Goal: Task Accomplishment & Management: Manage account settings

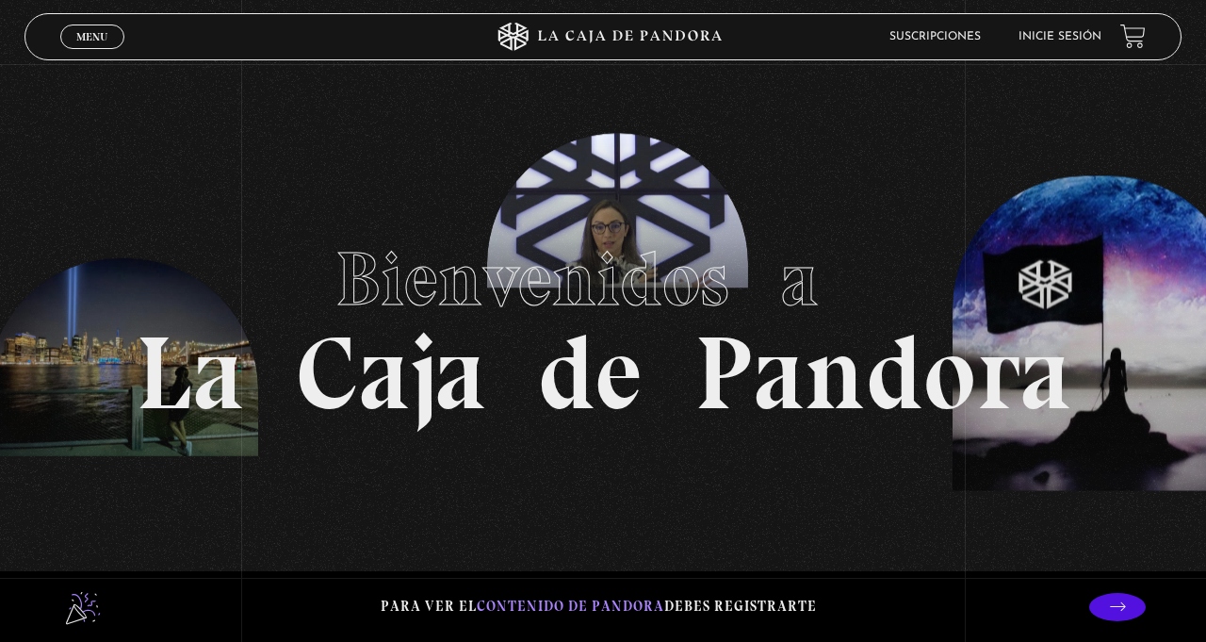
click at [1059, 42] on link "Inicie sesión" at bounding box center [1059, 36] width 83 height 11
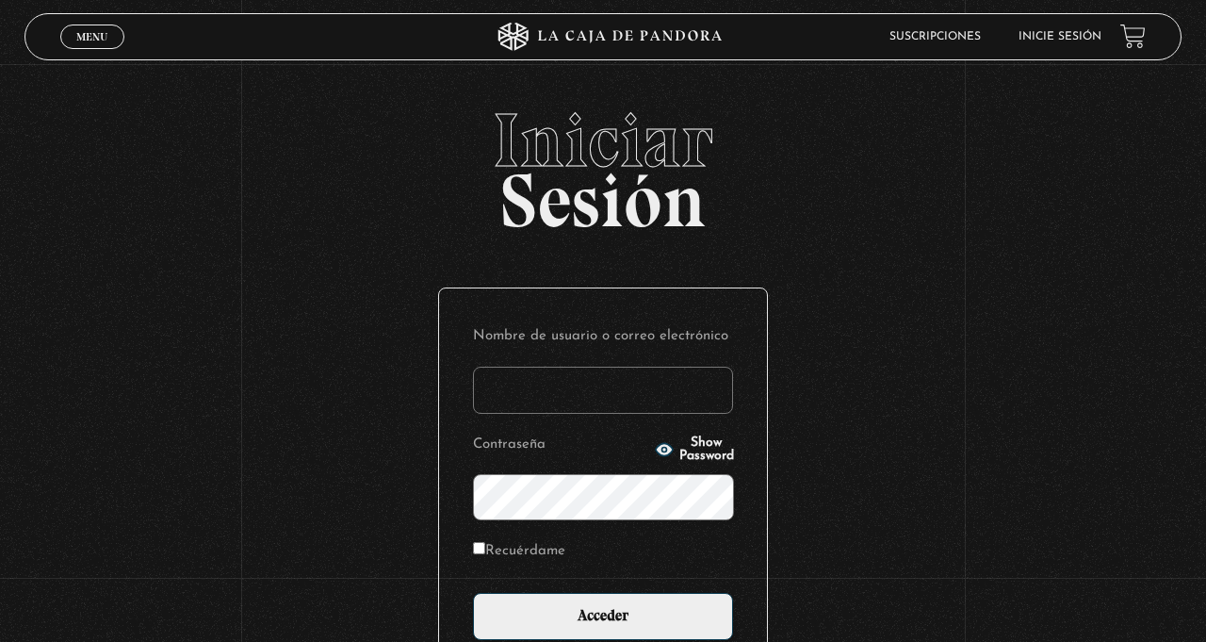
click at [643, 397] on input "Nombre de usuario o correo electrónico" at bounding box center [603, 390] width 260 height 47
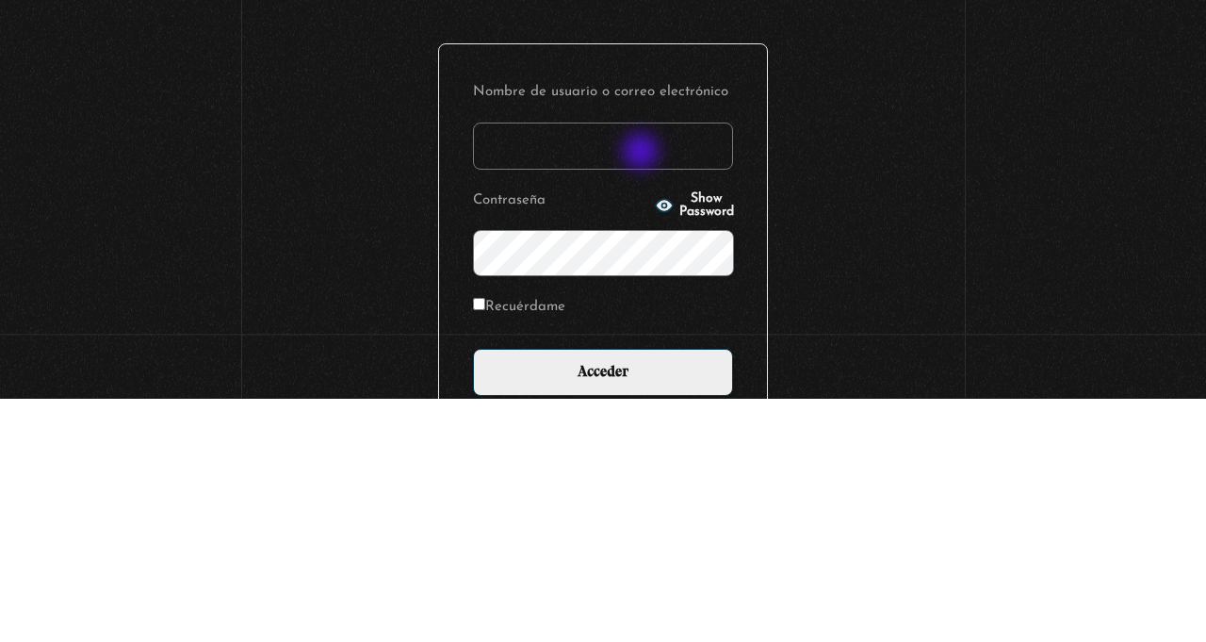
click at [658, 394] on input "Nombre de usuario o correo electrónico" at bounding box center [603, 390] width 260 height 47
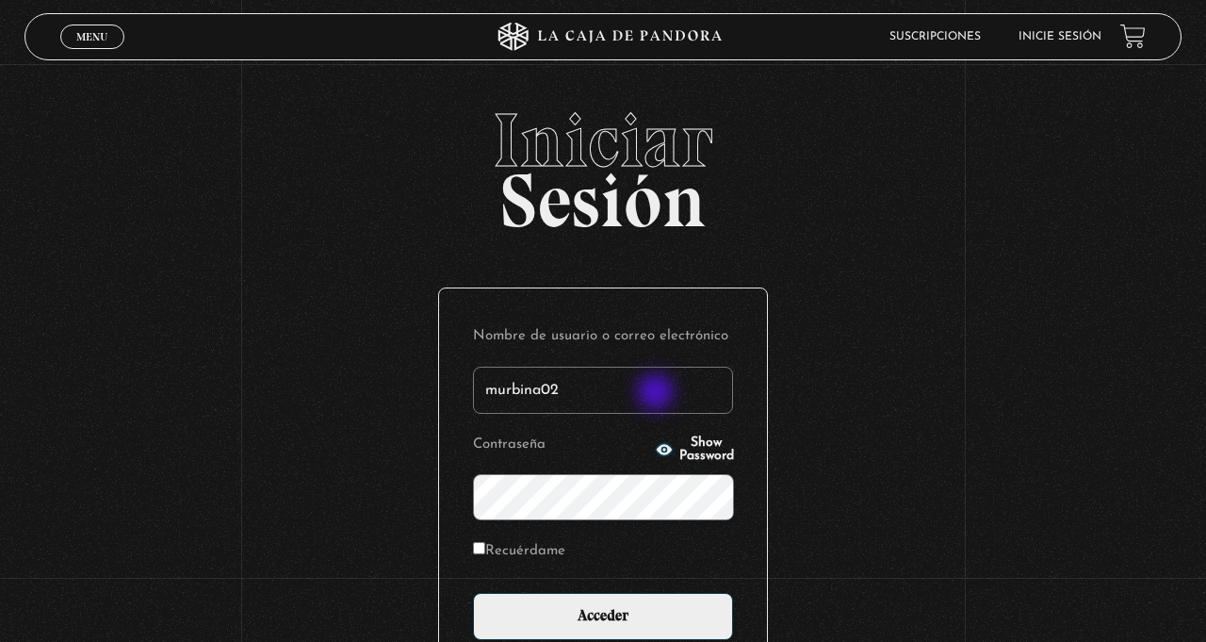
type input "murbina02"
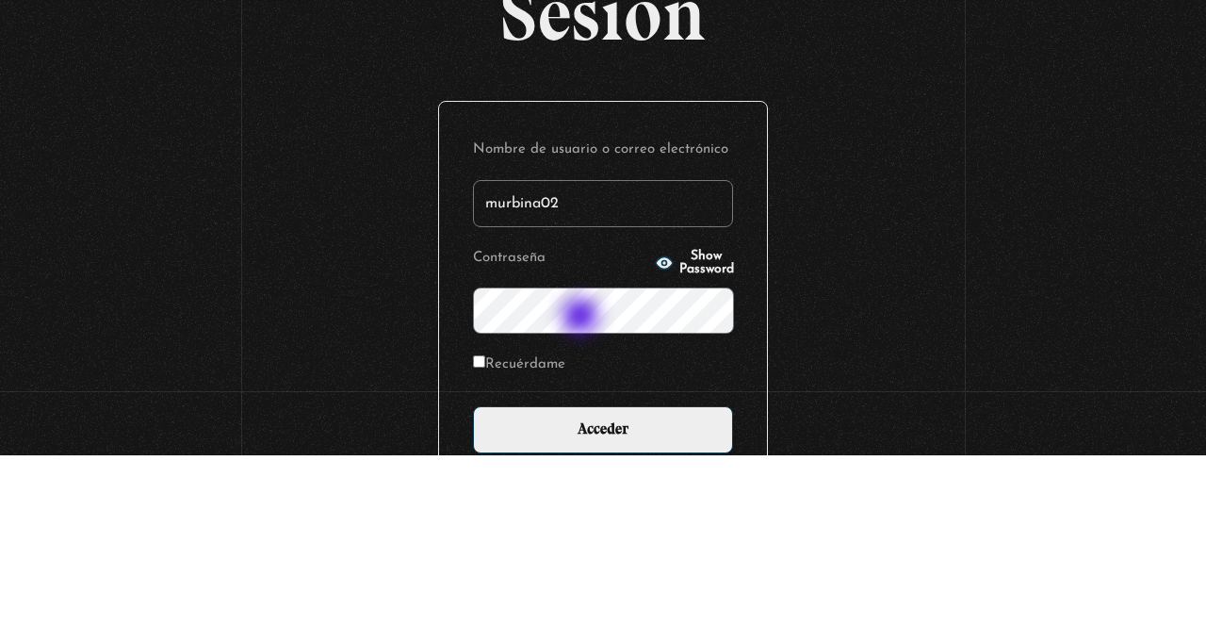
scroll to position [18, 0]
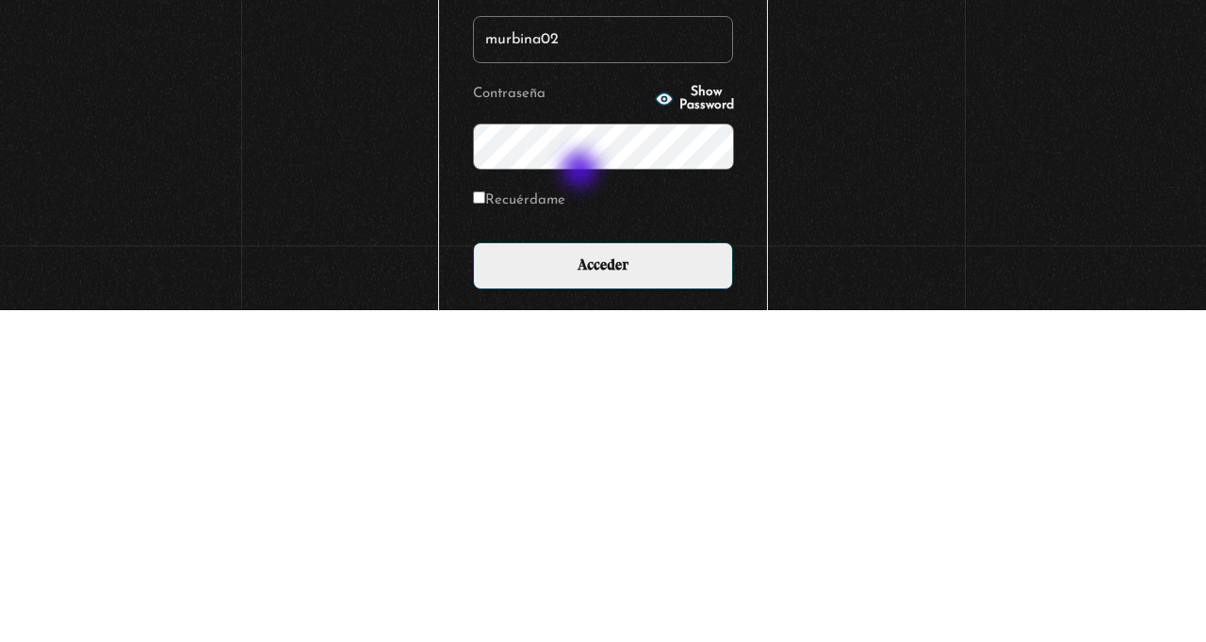
click at [679, 436] on span "Show Password" at bounding box center [706, 431] width 55 height 26
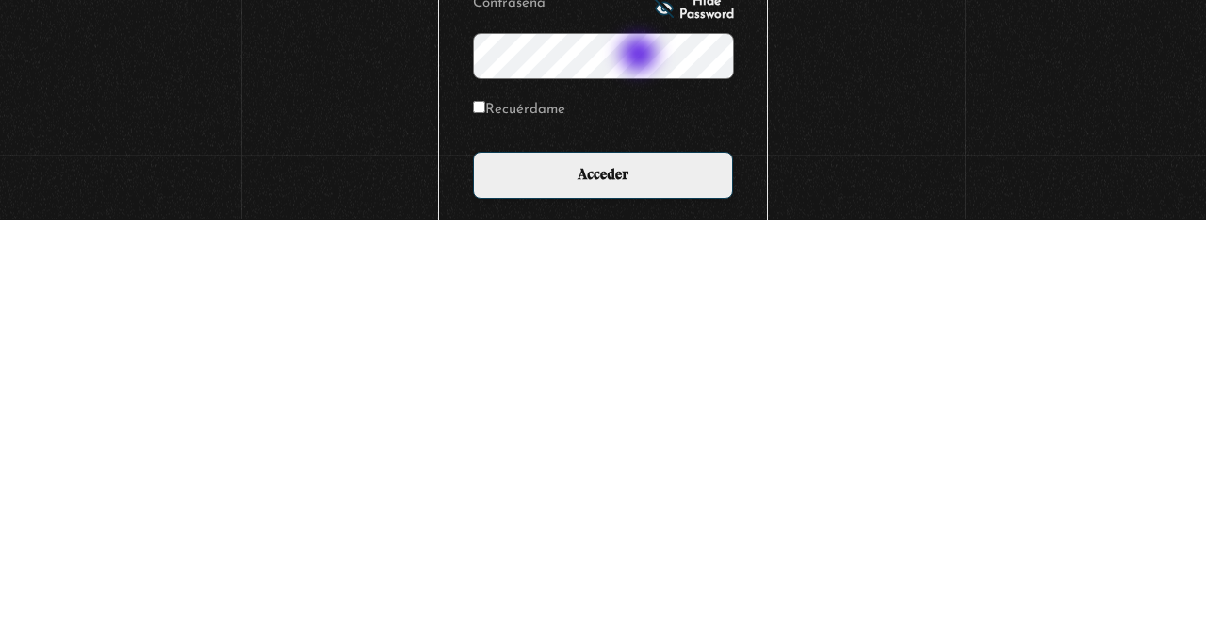
scroll to position [24, 0]
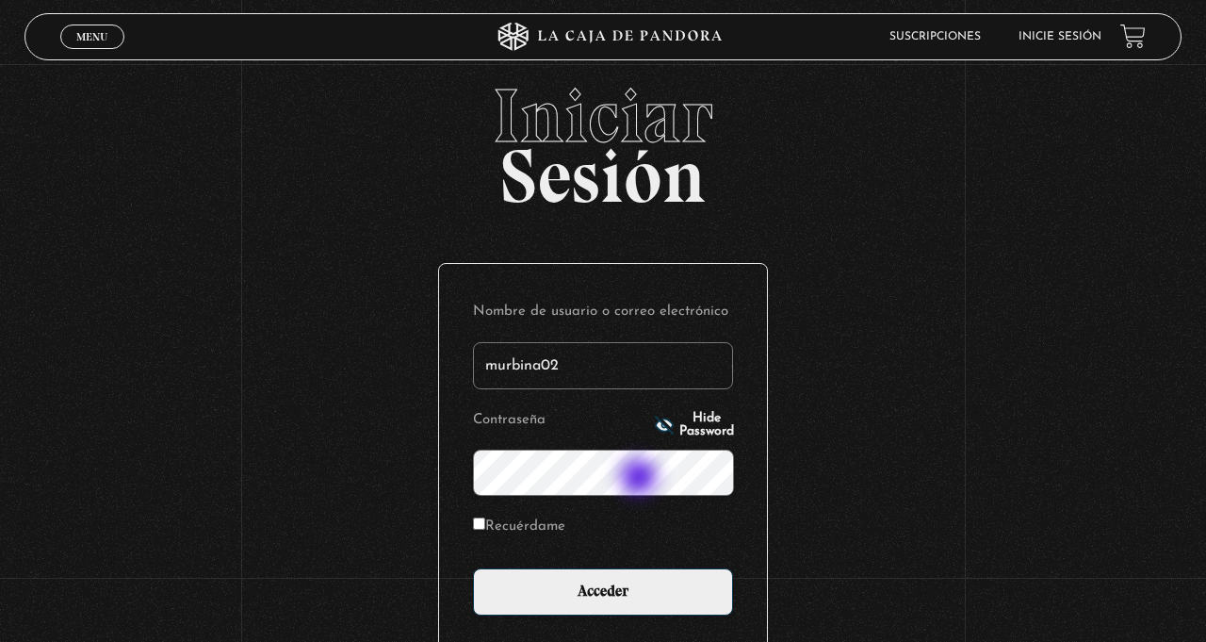
click at [485, 529] on input "Recuérdame" at bounding box center [479, 523] width 12 height 12
checkbox input "true"
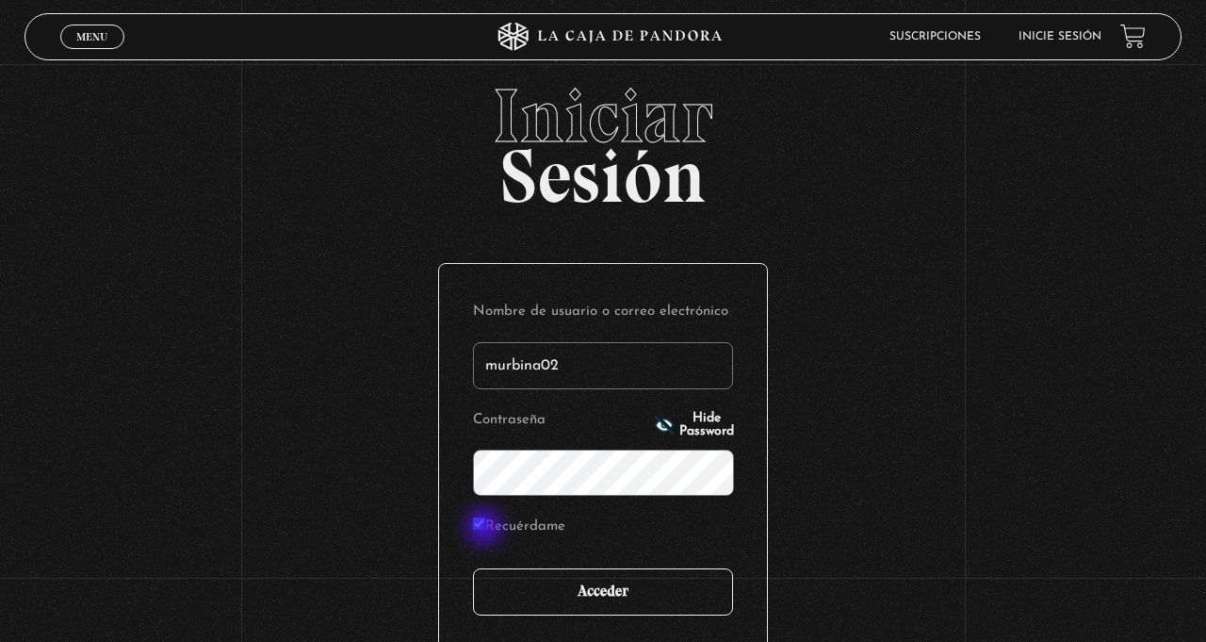
click at [635, 597] on input "Acceder" at bounding box center [603, 591] width 260 height 47
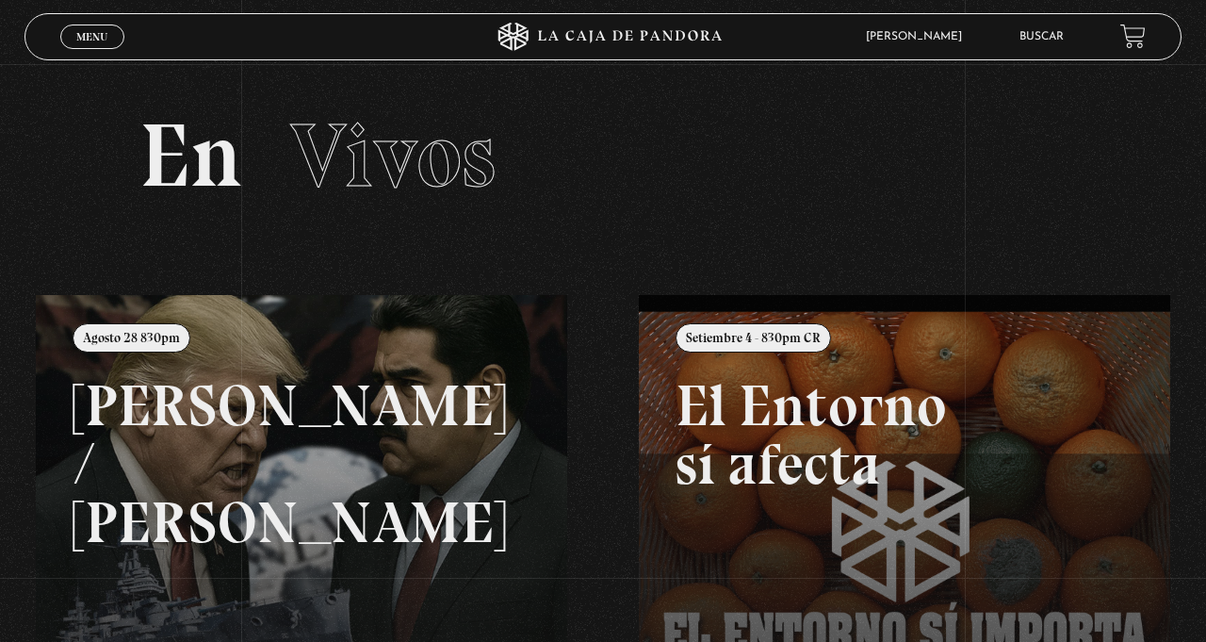
click at [94, 46] on link "Menu Cerrar" at bounding box center [92, 36] width 64 height 24
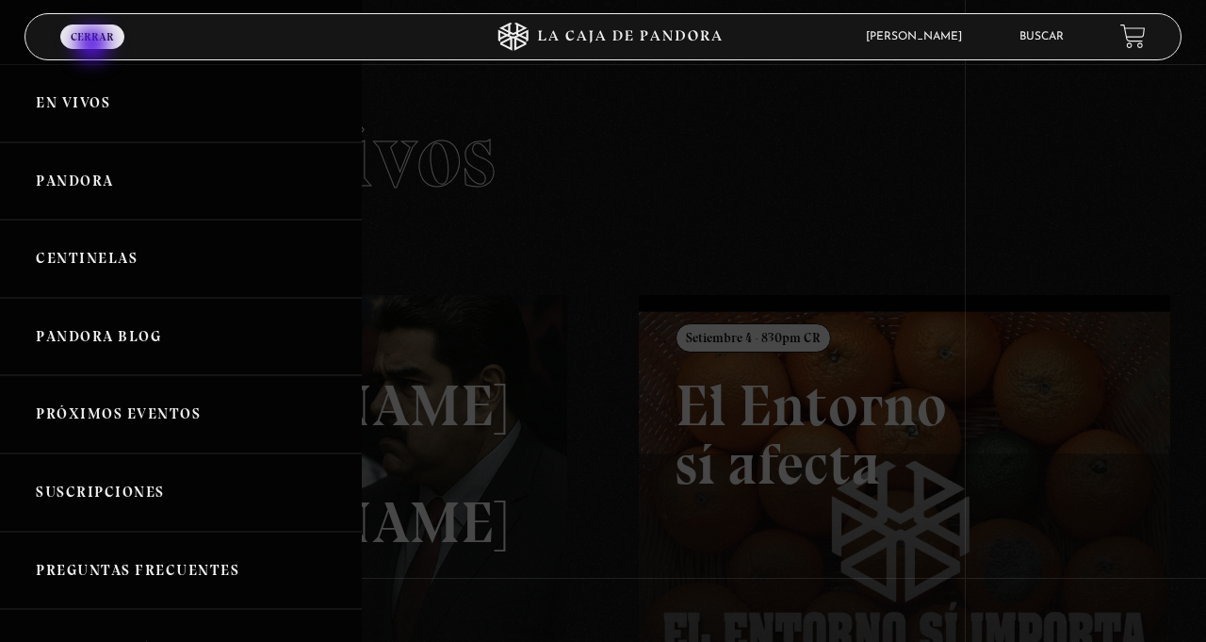
click at [598, 337] on div at bounding box center [603, 321] width 1206 height 642
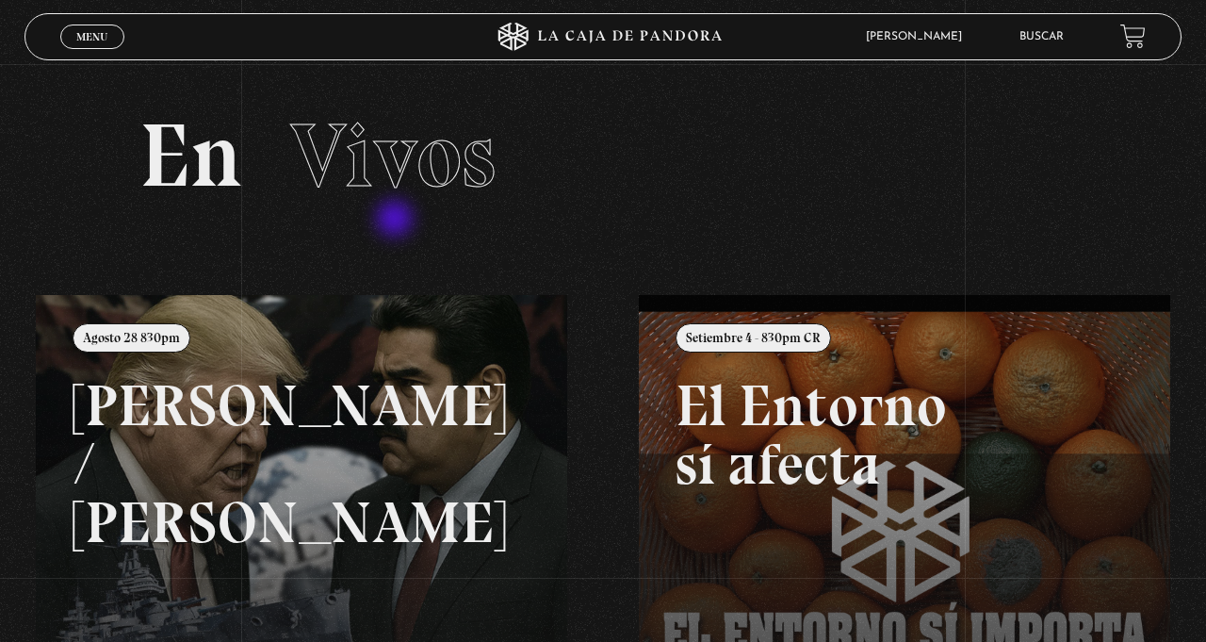
click at [622, 318] on body "ingresar al sitio Ver Video Más Información Solicitar Por favor coloque su disp…" at bounding box center [603, 536] width 1206 height 1073
click at [101, 41] on span "Menu" at bounding box center [91, 36] width 31 height 11
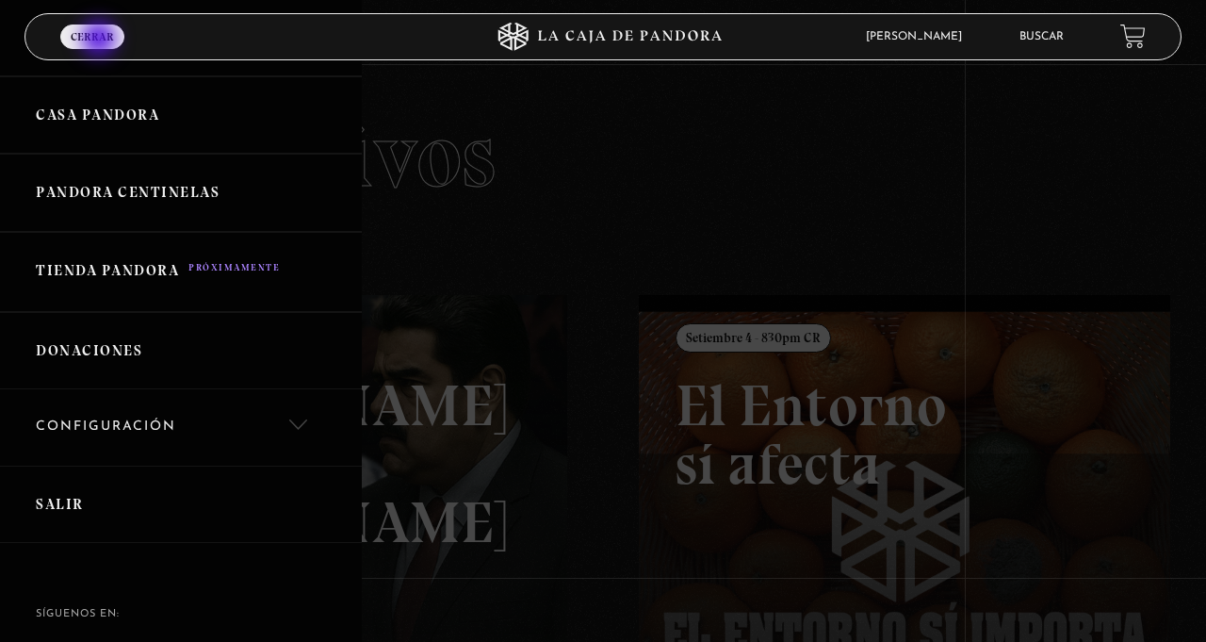
scroll to position [639, 0]
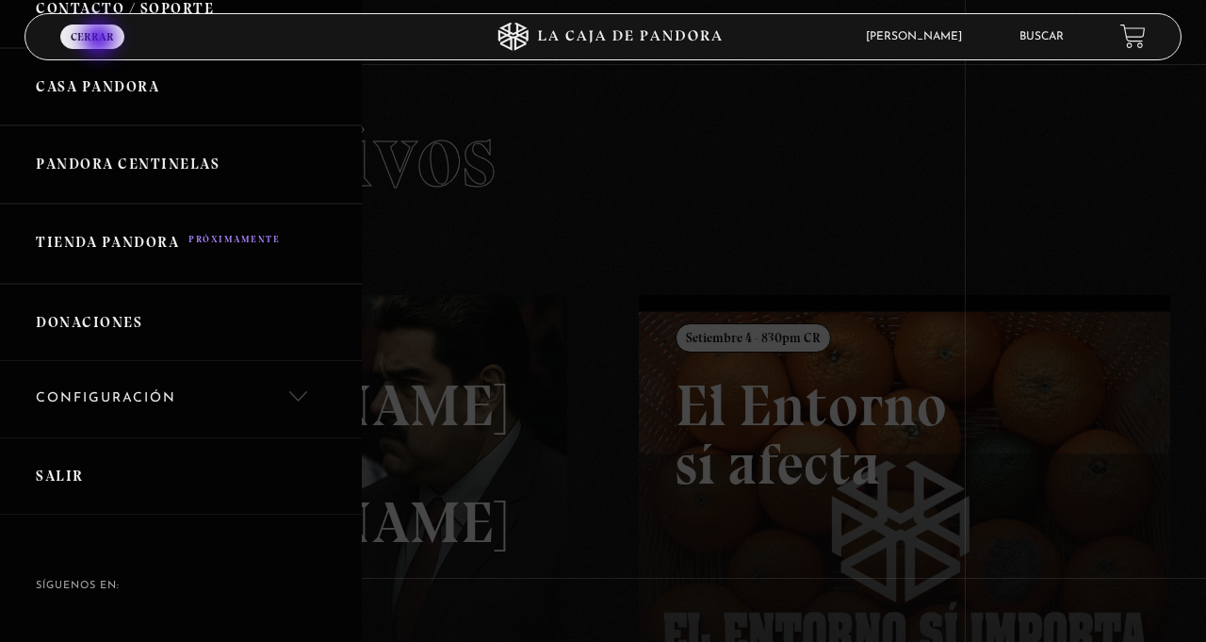
click at [963, 168] on div at bounding box center [603, 321] width 1206 height 642
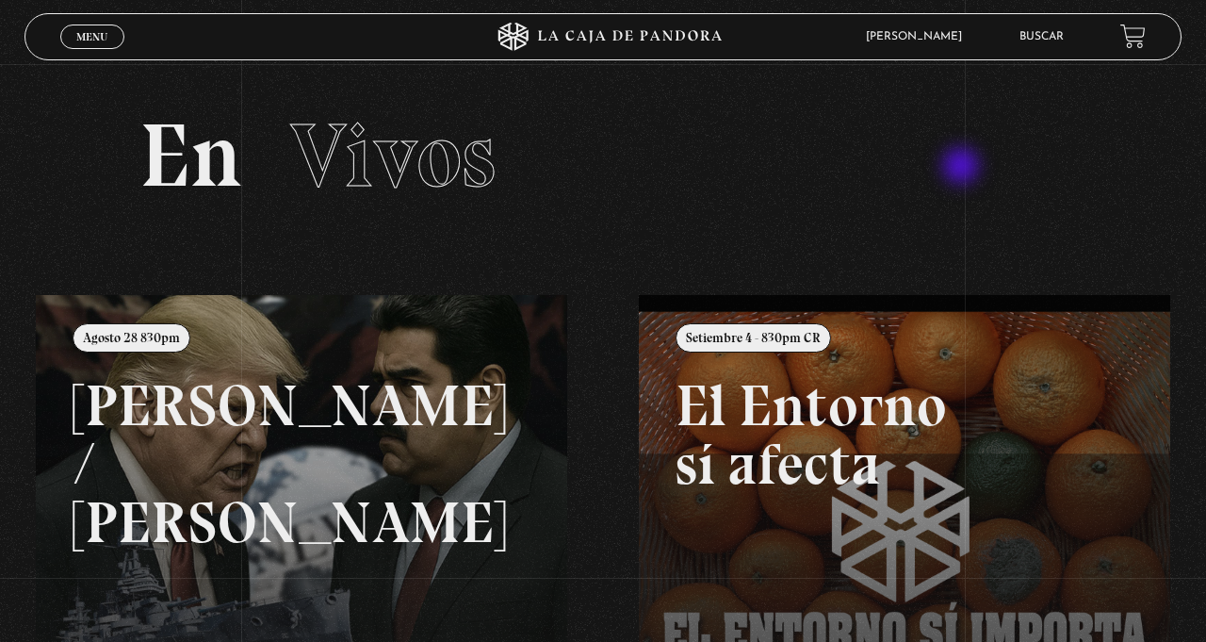
click at [627, 37] on icon at bounding box center [630, 36] width 184 height 12
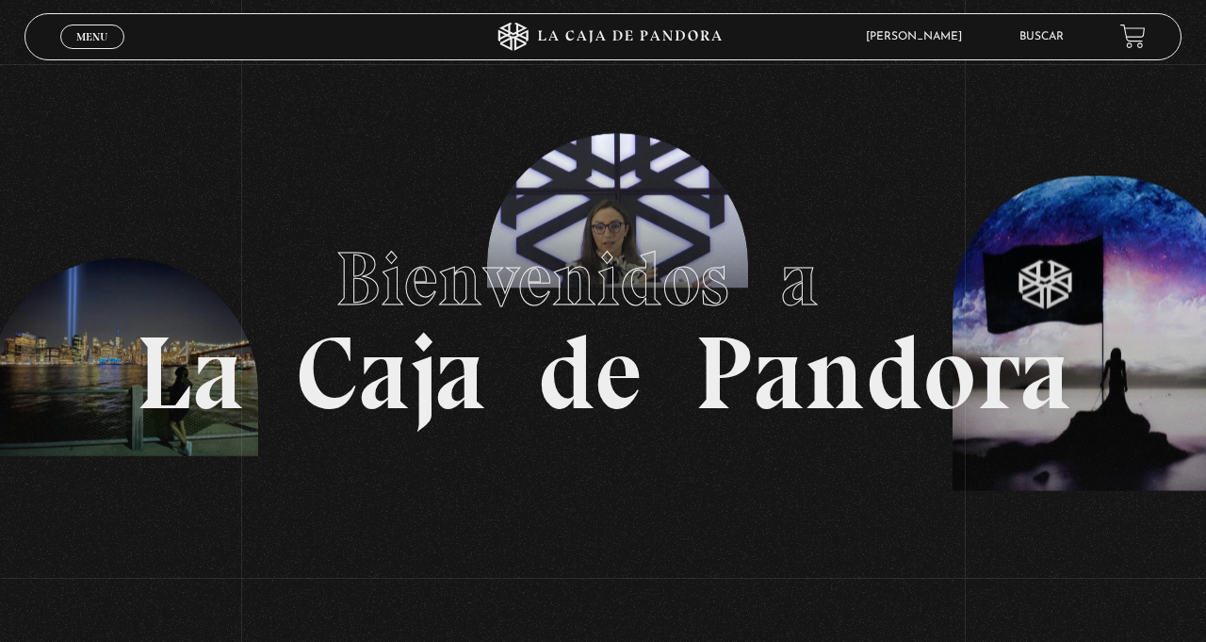
click at [976, 376] on h1 "Bienvenidos a La Caja de Pandora" at bounding box center [604, 321] width 936 height 207
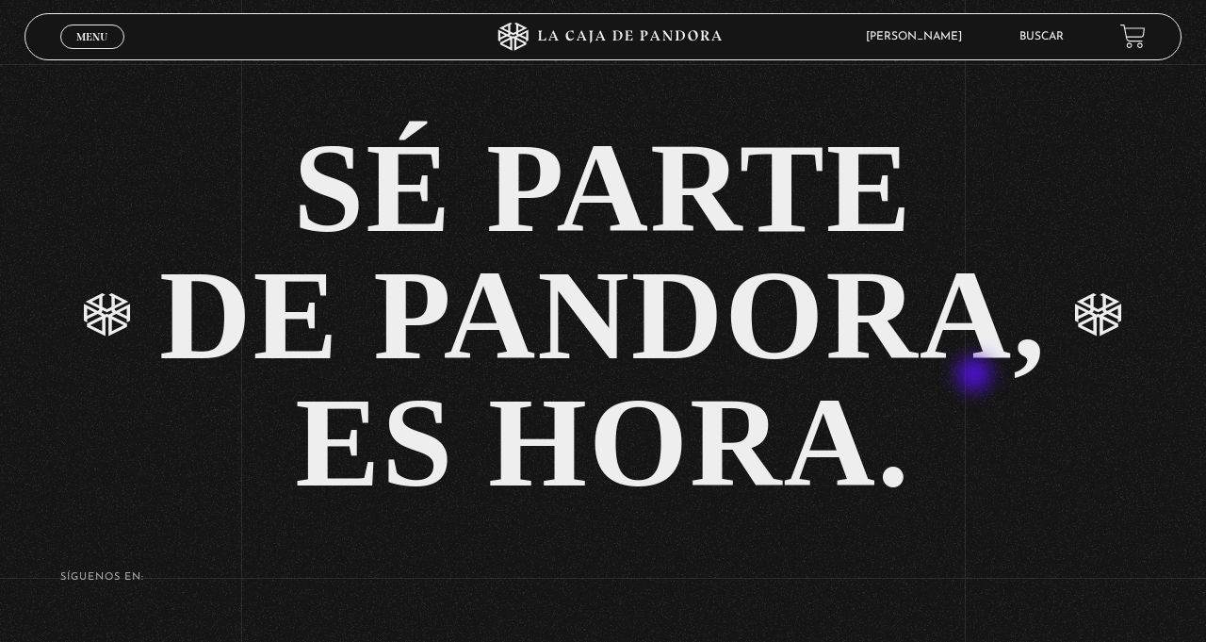
scroll to position [4113, 0]
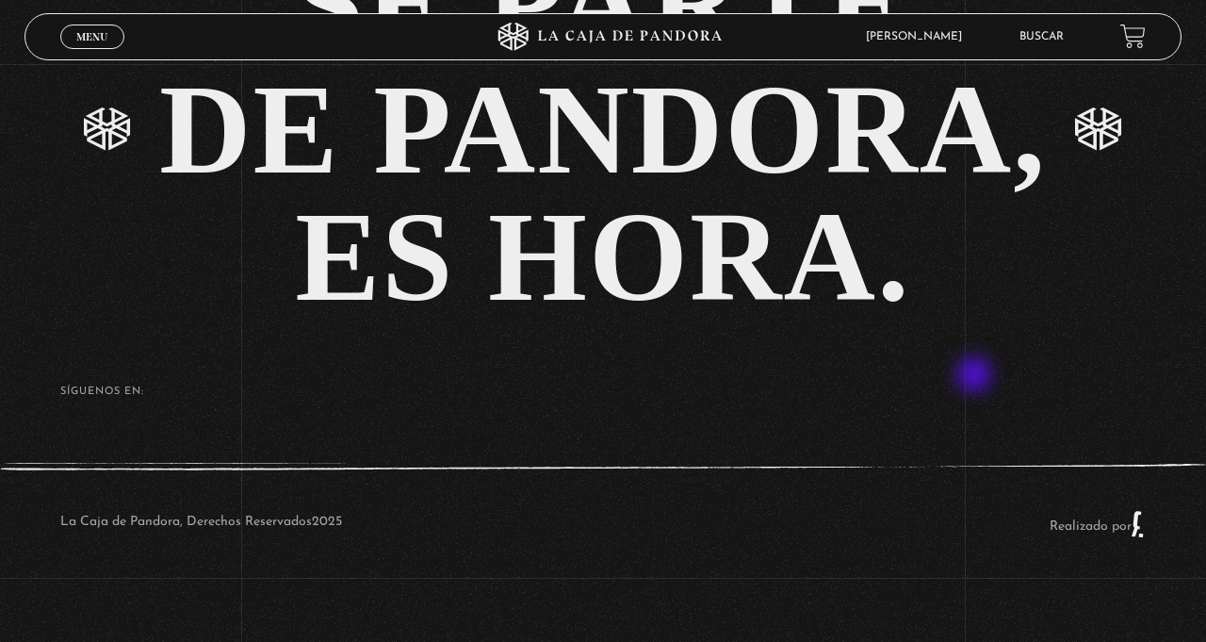
click at [62, 52] on div "Menu Cerrar" at bounding box center [241, 36] width 362 height 45
click at [103, 36] on span "Menu" at bounding box center [91, 36] width 31 height 11
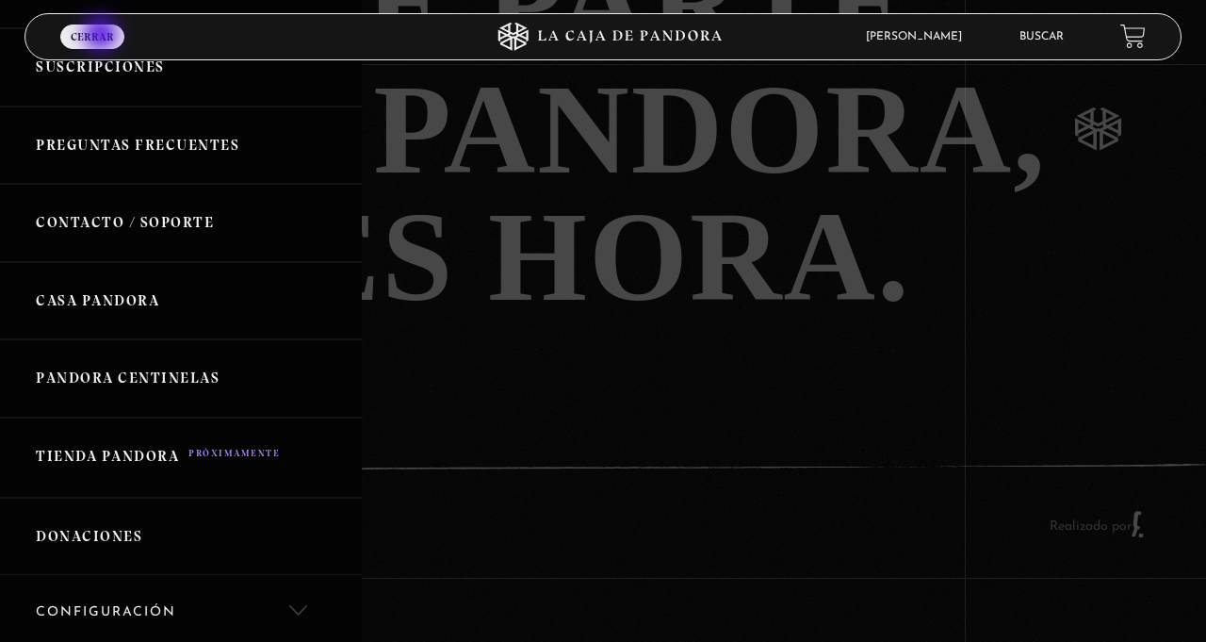
scroll to position [426, 0]
click at [182, 381] on link "Pandora Centinelas" at bounding box center [181, 377] width 362 height 78
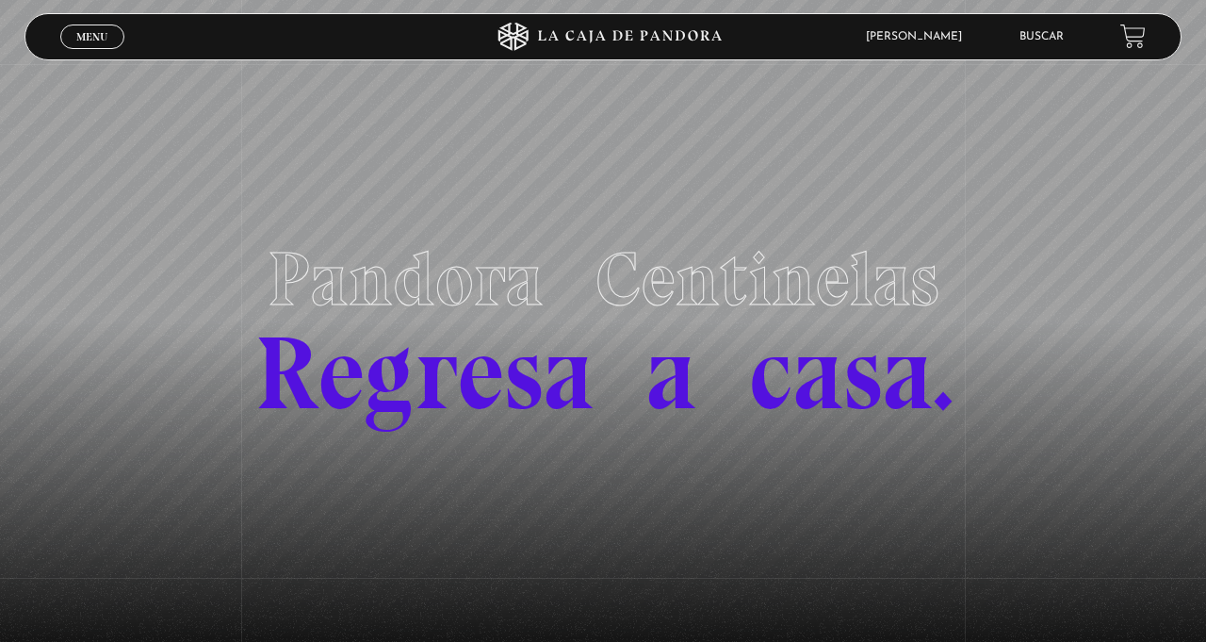
click at [90, 38] on span "Menu" at bounding box center [91, 36] width 31 height 11
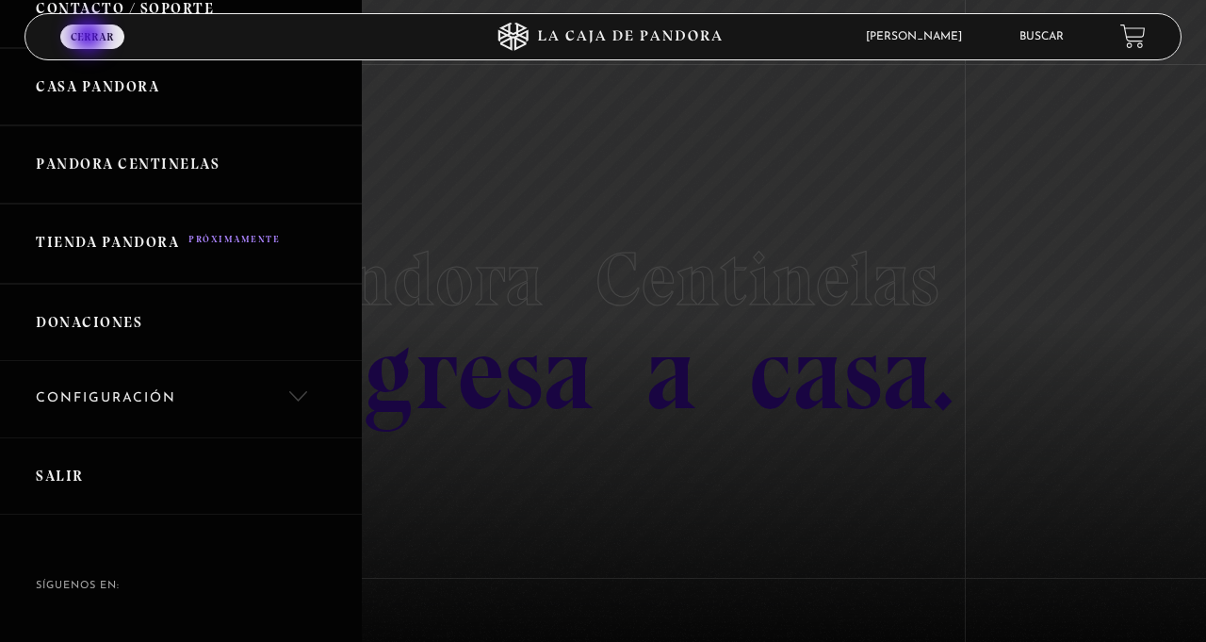
click at [663, 24] on icon at bounding box center [603, 37] width 362 height 28
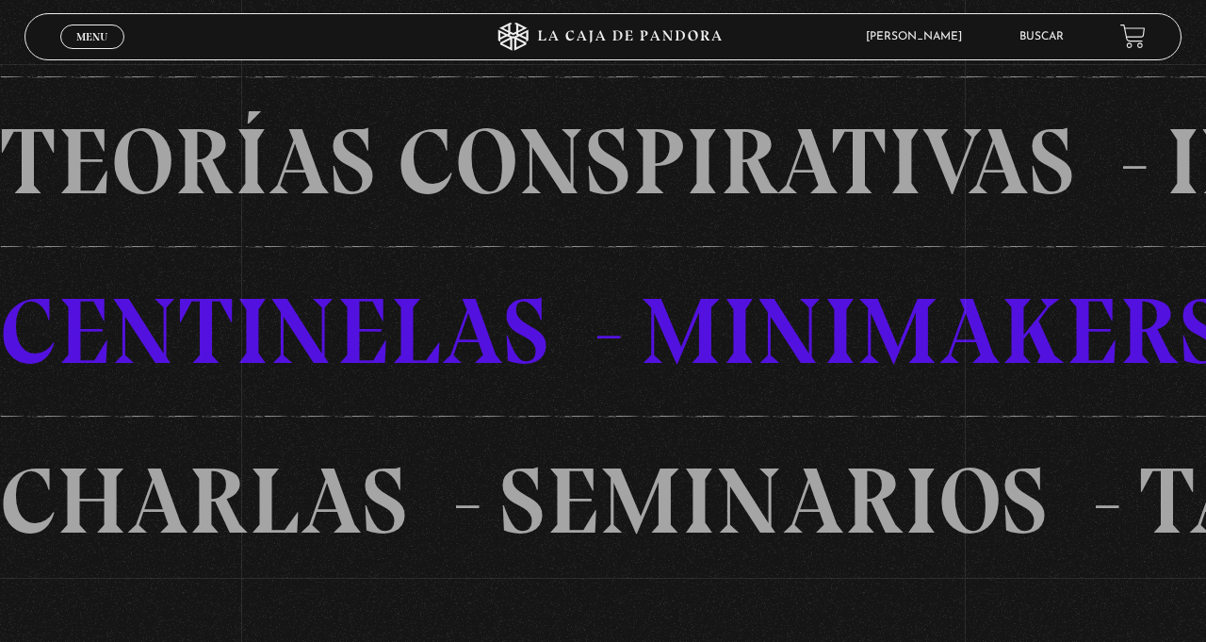
scroll to position [1275, 0]
click at [641, 415] on li "CENTINELAS" at bounding box center [320, 330] width 641 height 170
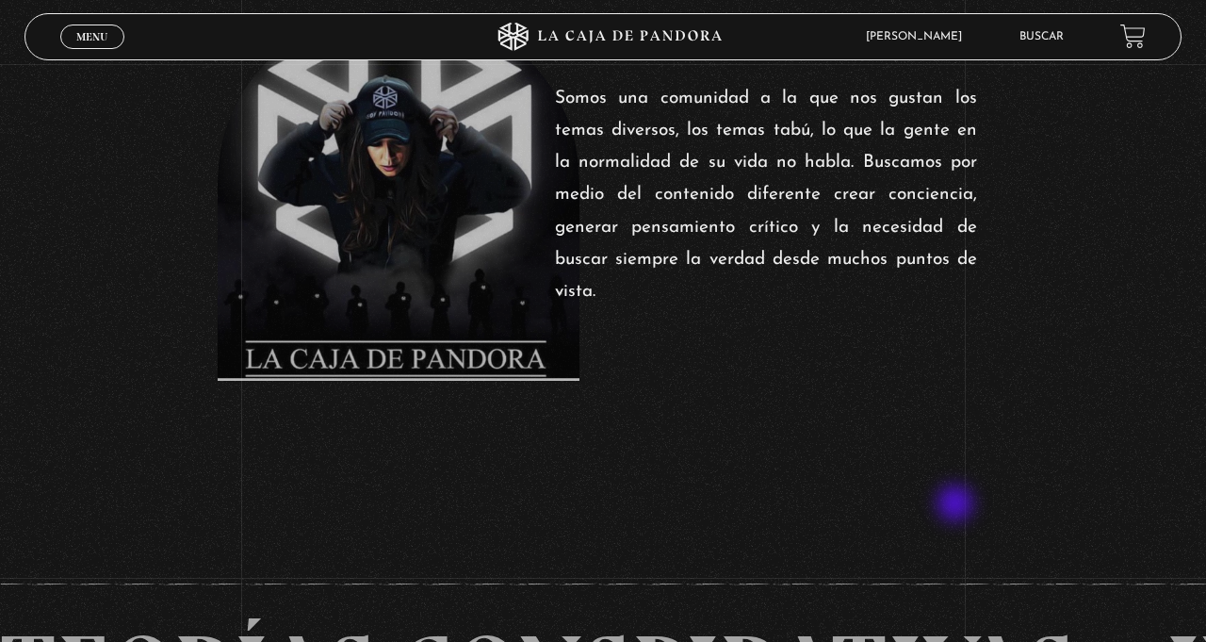
scroll to position [0, 0]
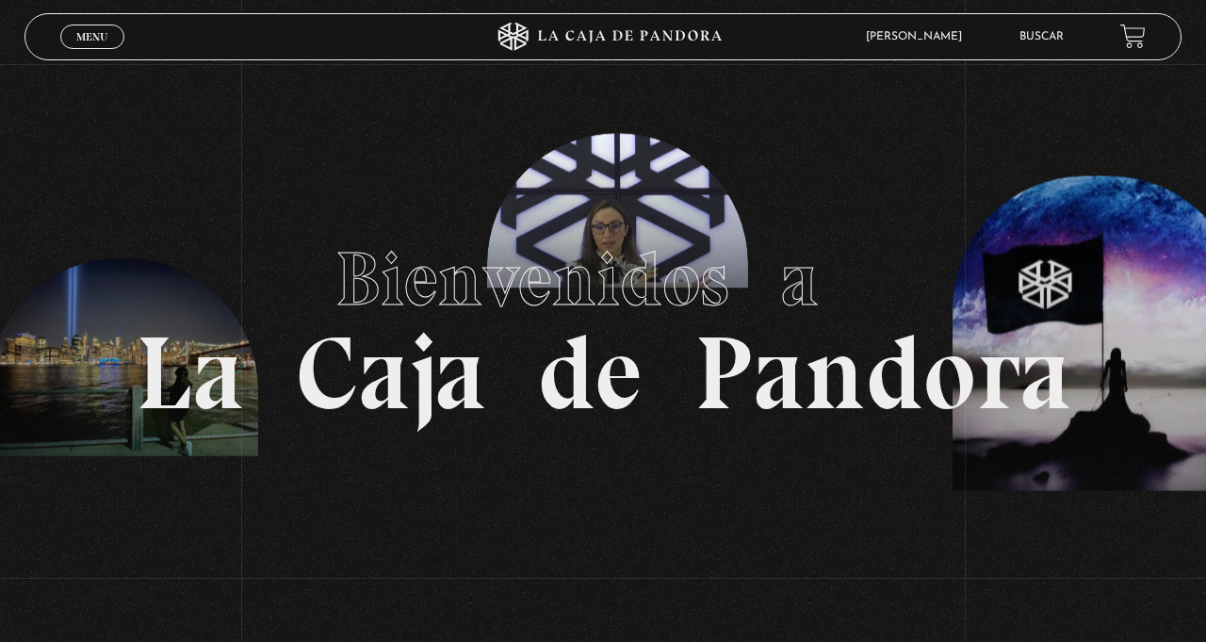
click at [106, 33] on span "Menu" at bounding box center [91, 36] width 31 height 11
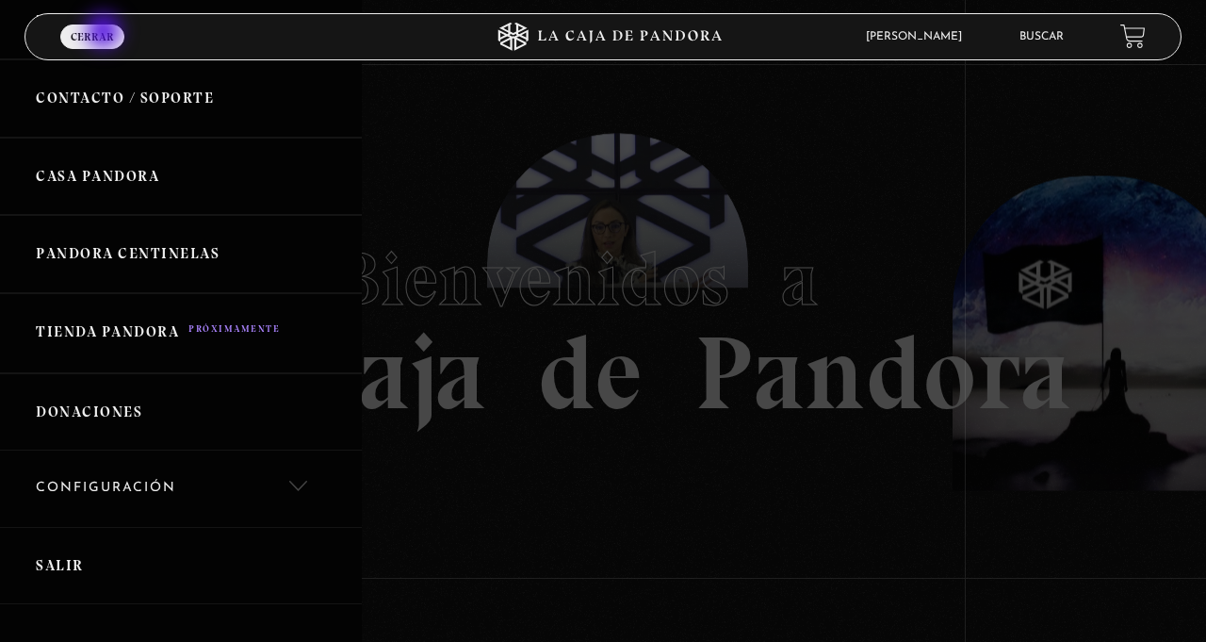
scroll to position [568, 0]
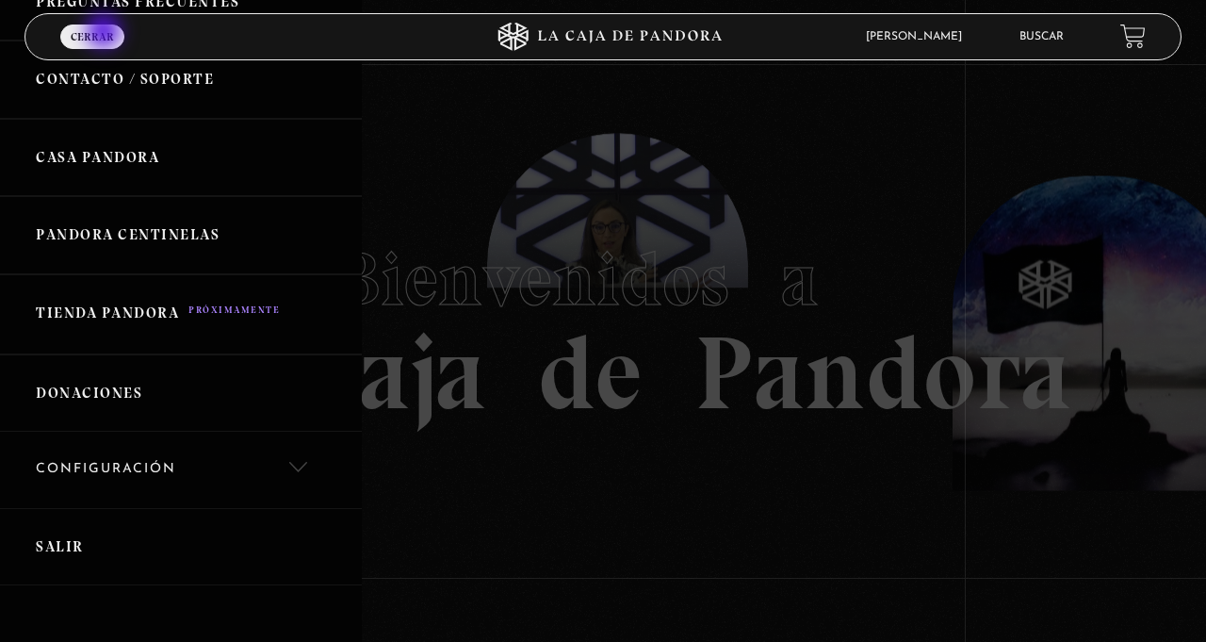
click at [211, 465] on link "Configuración" at bounding box center [181, 470] width 362 height 76
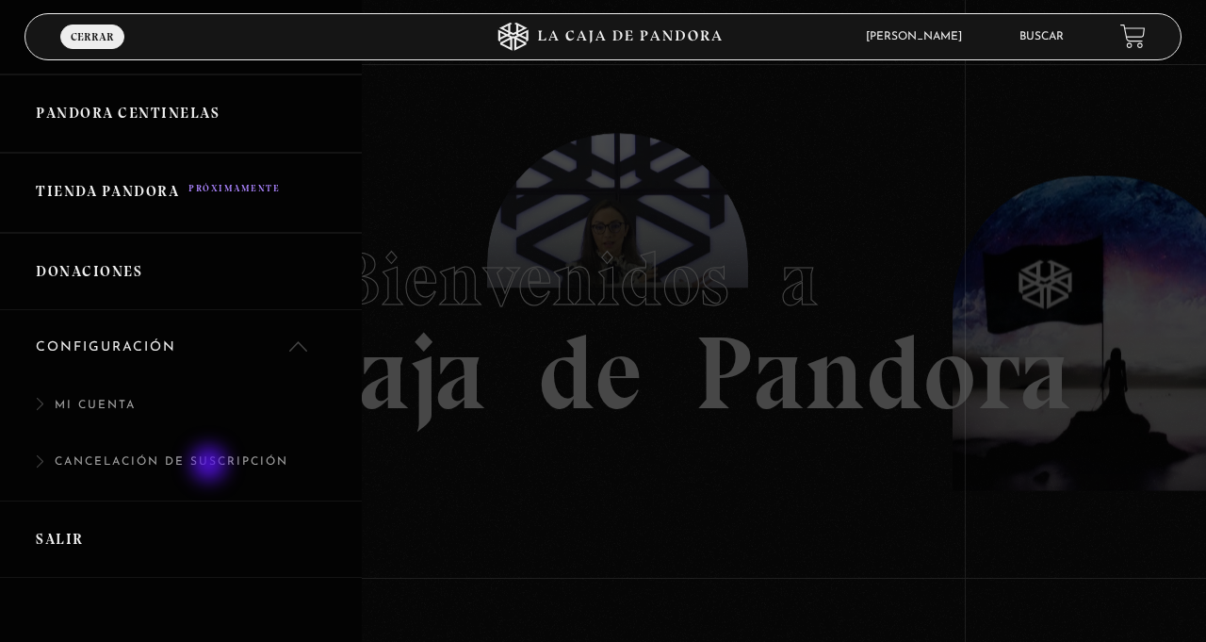
scroll to position [693, 0]
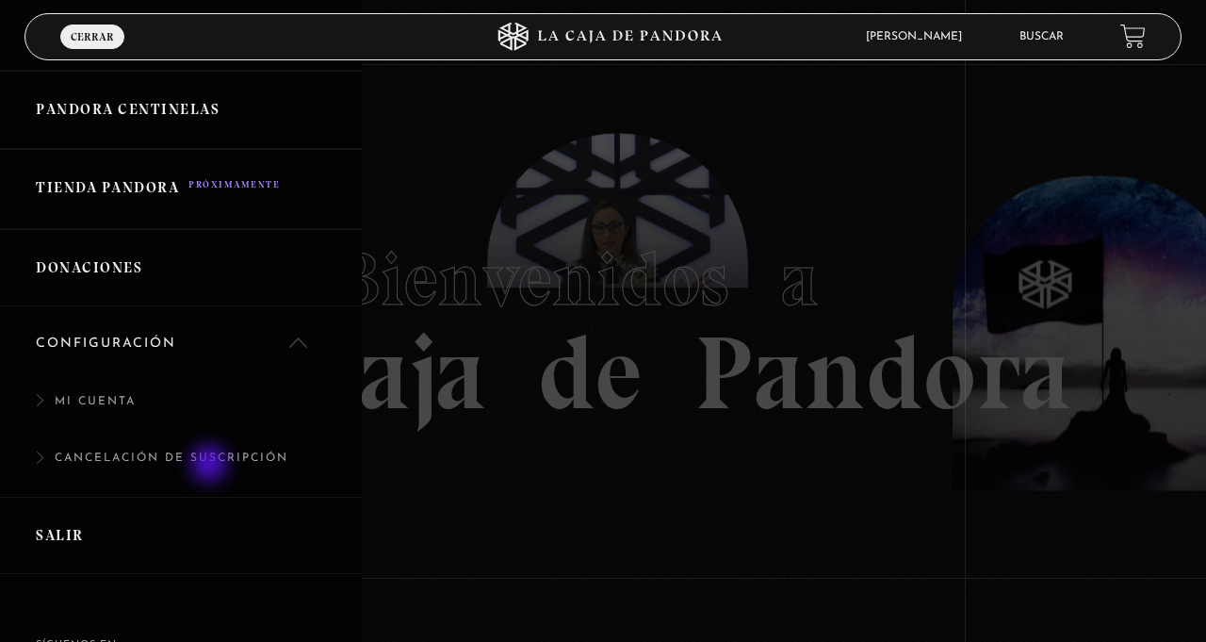
click at [167, 405] on link "Mi Cuenta" at bounding box center [181, 411] width 362 height 57
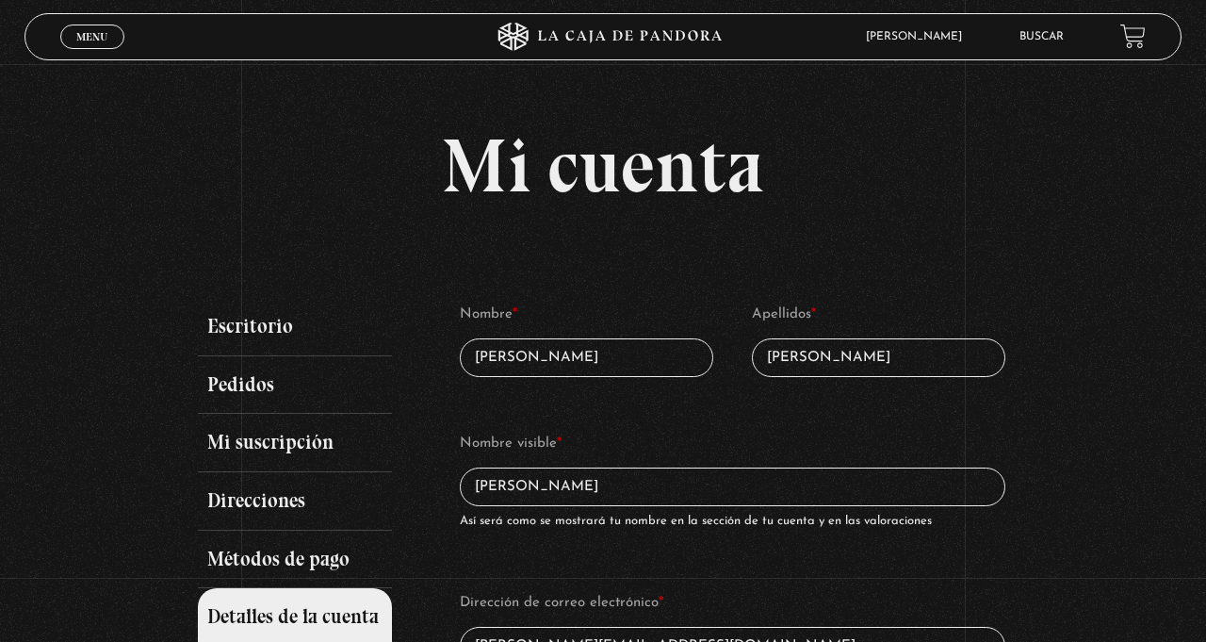
click at [693, 51] on icon at bounding box center [603, 37] width 362 height 28
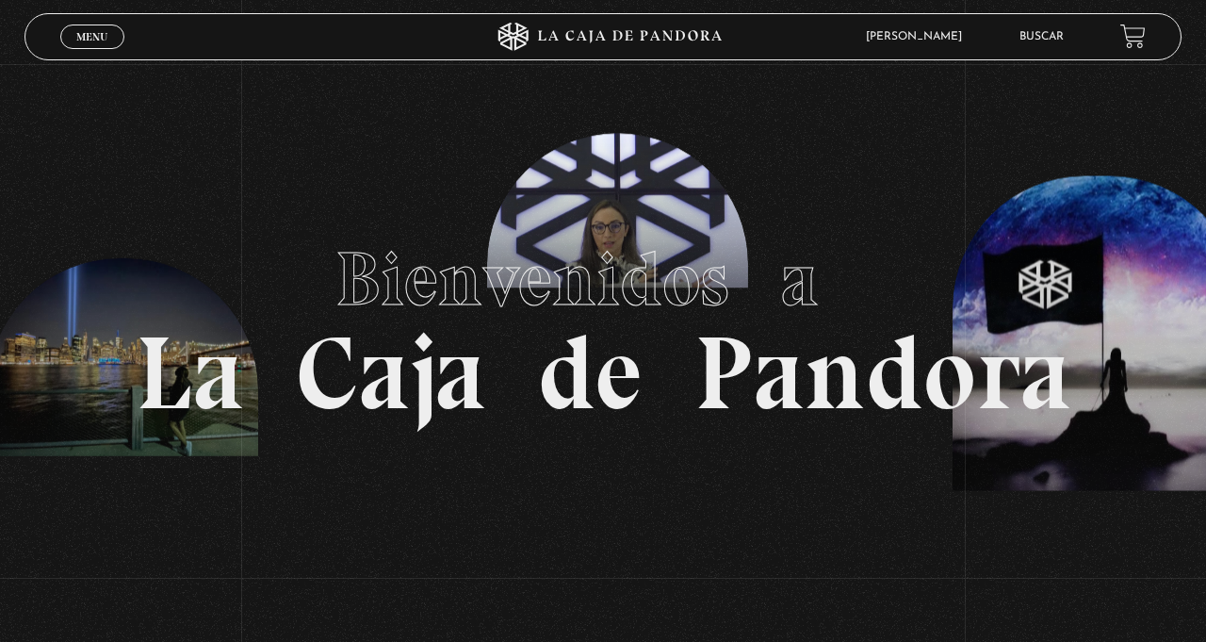
click at [691, 215] on section "Bienvenidos a La Caja de Pandora" at bounding box center [603, 321] width 1206 height 642
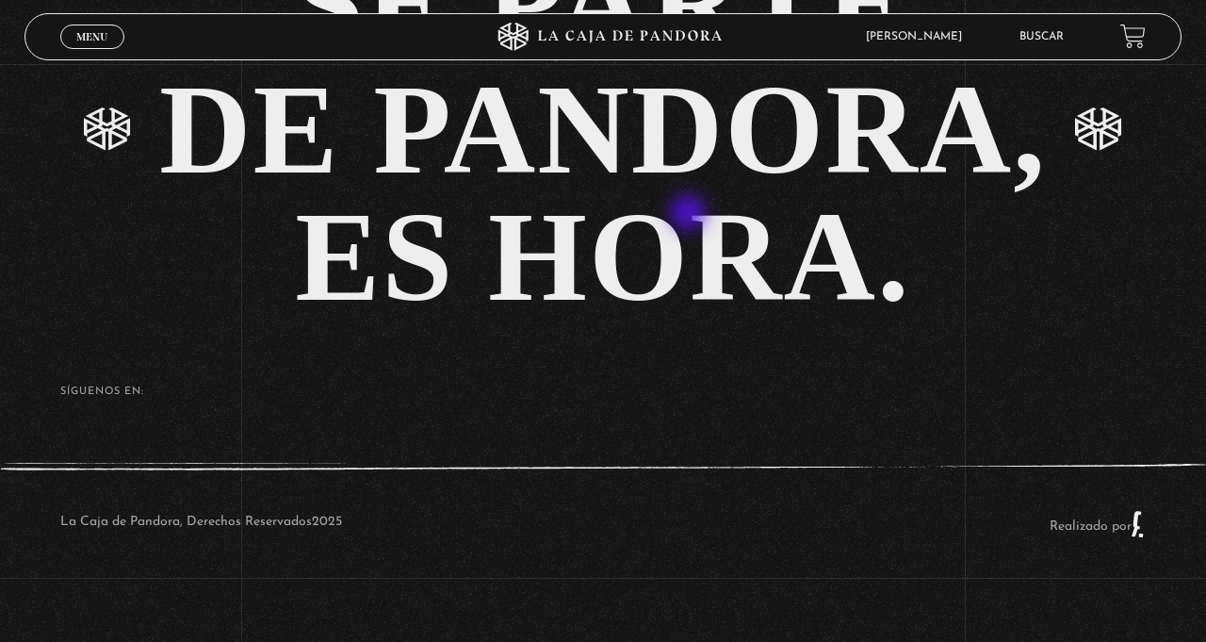
scroll to position [4136, 0]
click at [74, 44] on link "Menu Cerrar" at bounding box center [92, 36] width 64 height 24
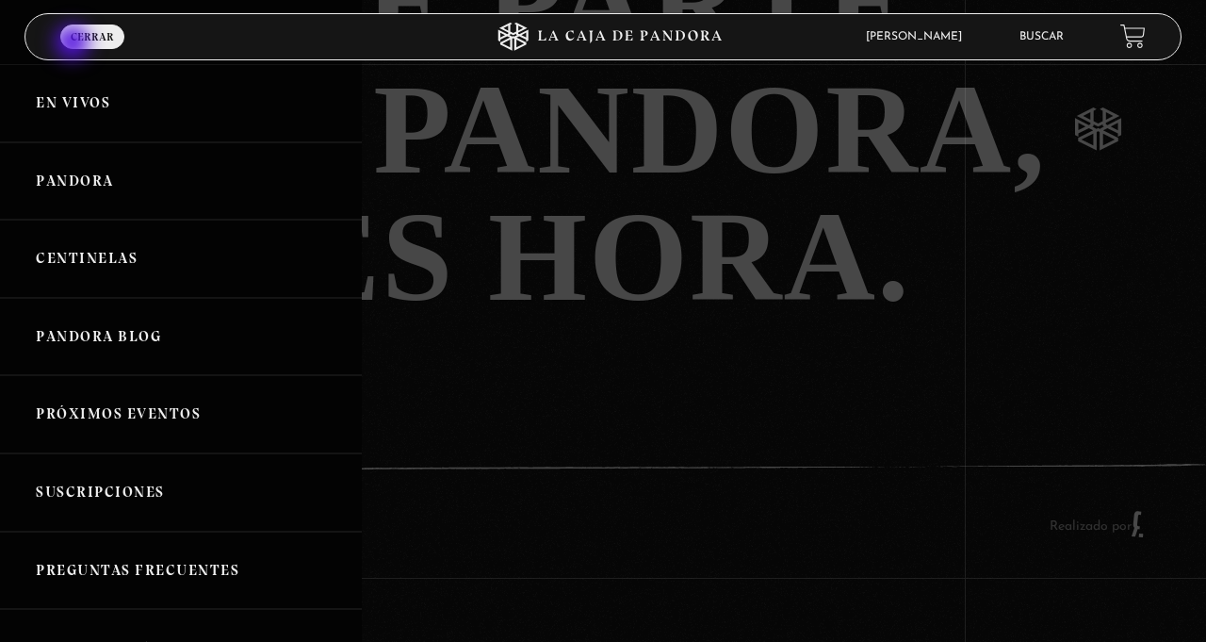
scroll to position [4091, 0]
click at [1063, 36] on link "Buscar" at bounding box center [1041, 36] width 44 height 11
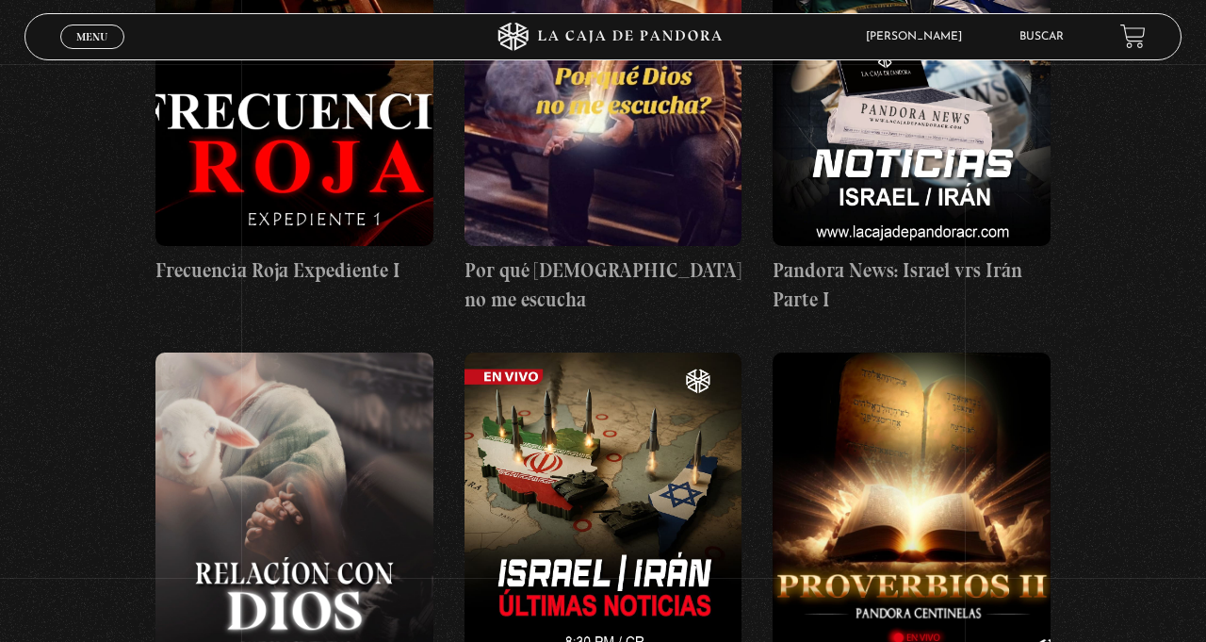
scroll to position [1351, 0]
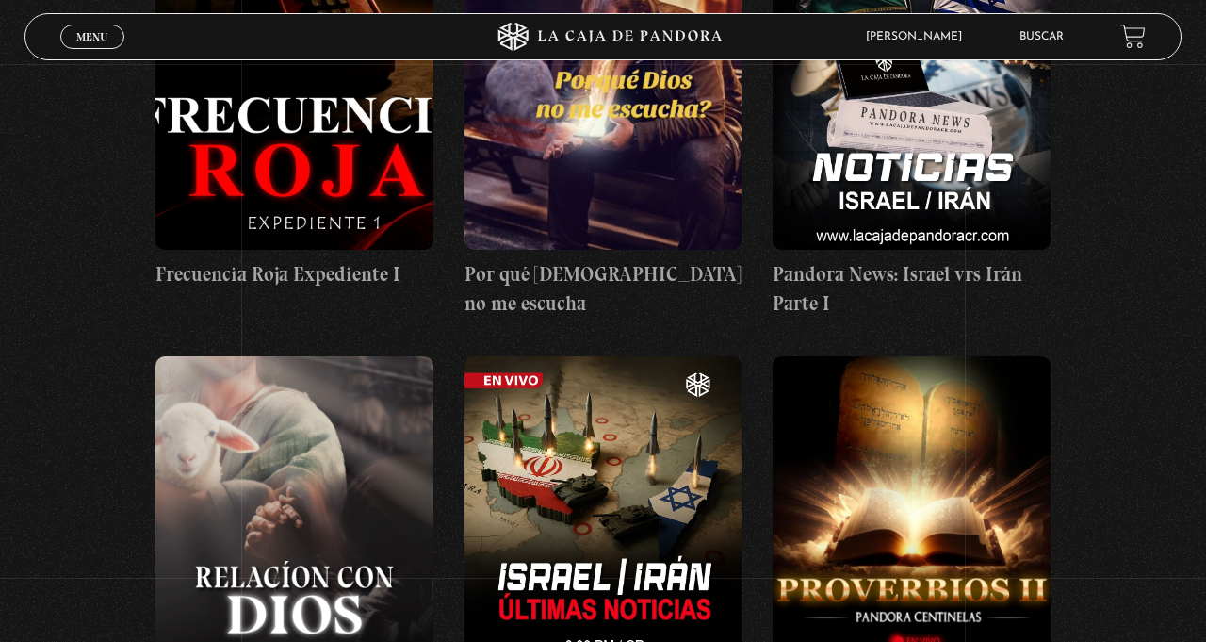
click at [661, 230] on figure at bounding box center [603, 79] width 278 height 339
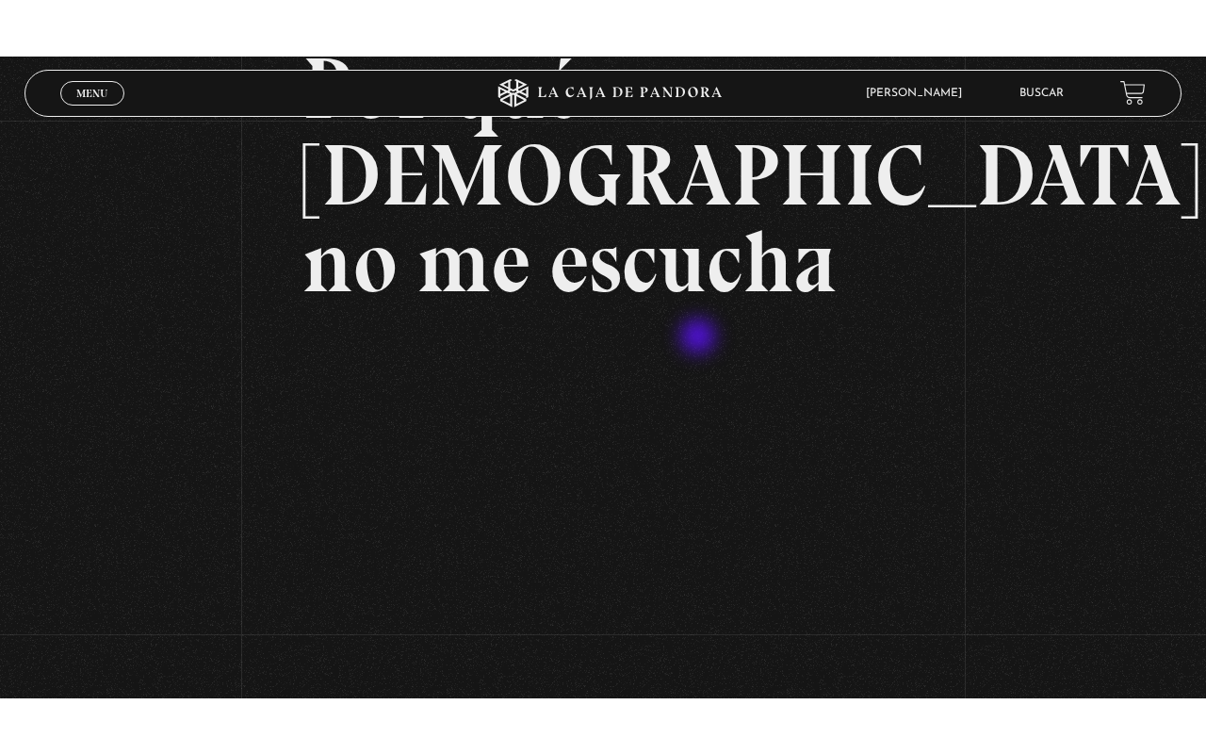
scroll to position [192, 0]
